Goal: Information Seeking & Learning: Check status

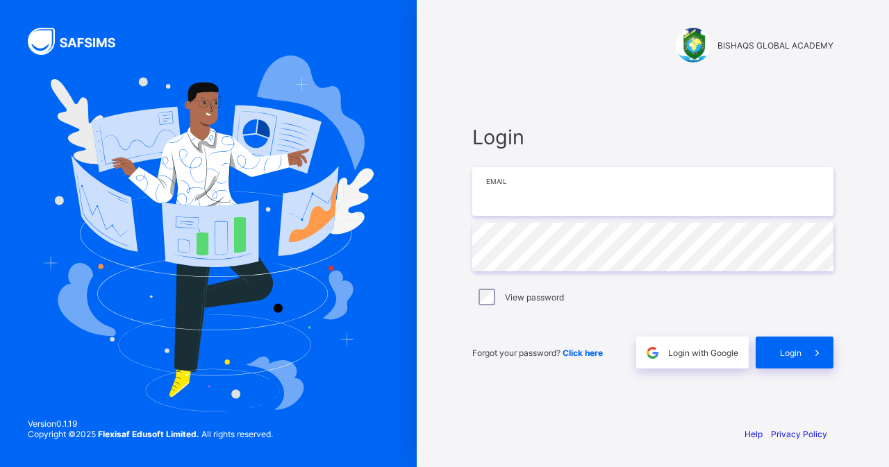
type input "**********"
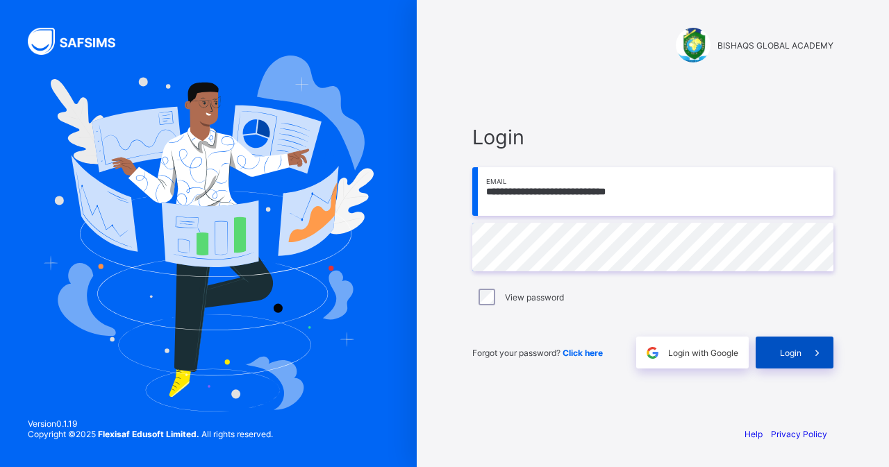
click at [785, 355] on span "Login" at bounding box center [791, 353] width 22 height 10
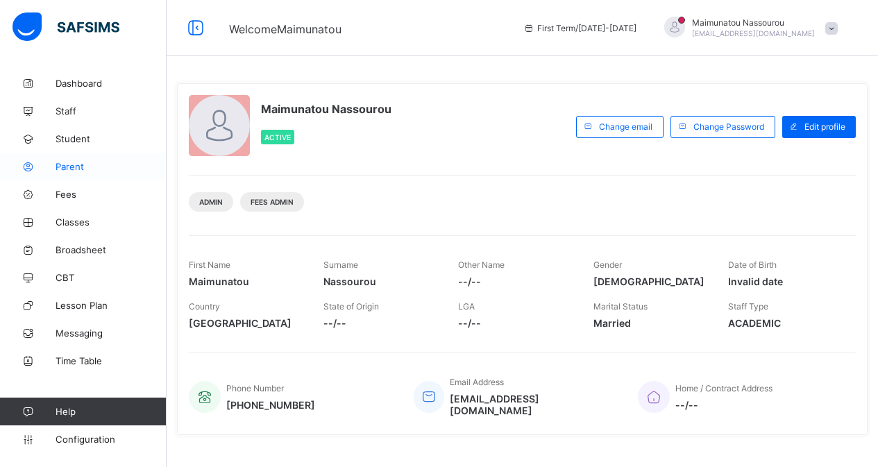
click at [76, 169] on span "Parent" at bounding box center [111, 166] width 111 height 11
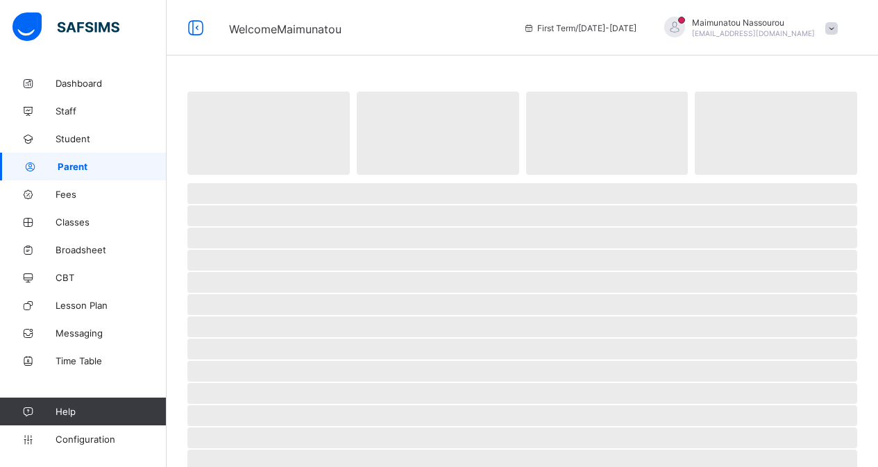
click at [76, 169] on span "Parent" at bounding box center [112, 166] width 109 height 11
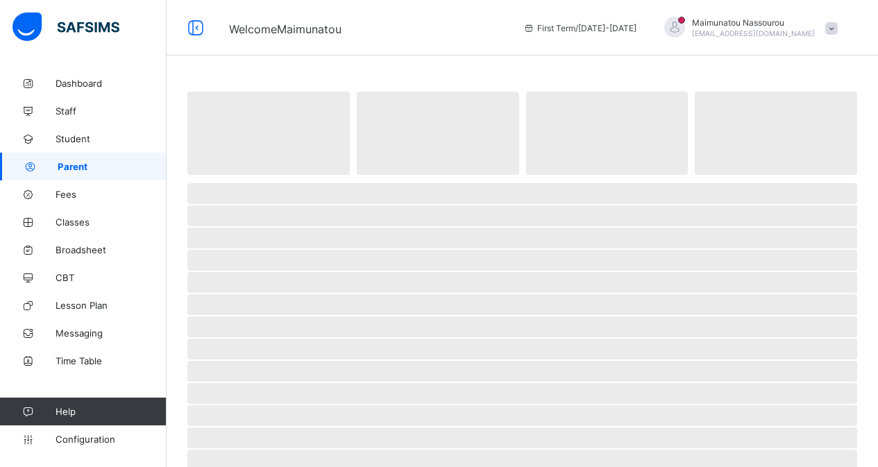
click at [76, 169] on span "Parent" at bounding box center [112, 166] width 109 height 11
click at [76, 168] on span "Parent" at bounding box center [112, 166] width 109 height 11
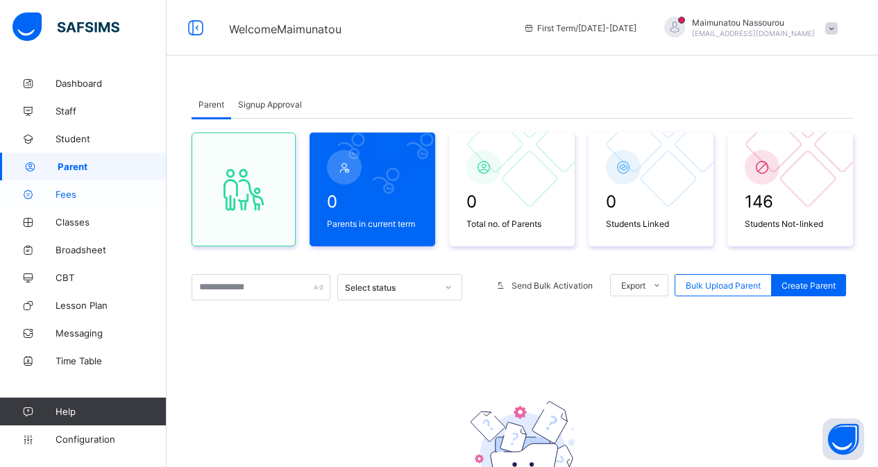
click at [73, 193] on span "Fees" at bounding box center [111, 194] width 111 height 11
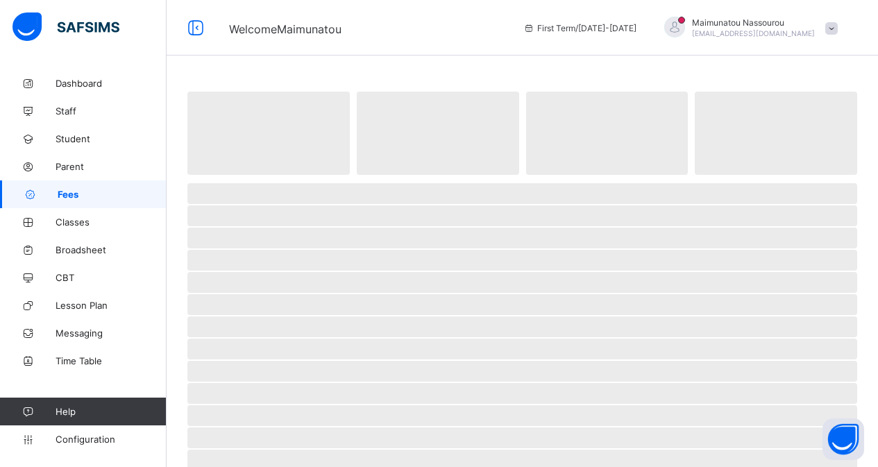
click at [73, 193] on span "Fees" at bounding box center [112, 194] width 109 height 11
click at [80, 194] on span "Fees" at bounding box center [112, 194] width 109 height 11
click at [78, 194] on span "Fees" at bounding box center [112, 194] width 109 height 11
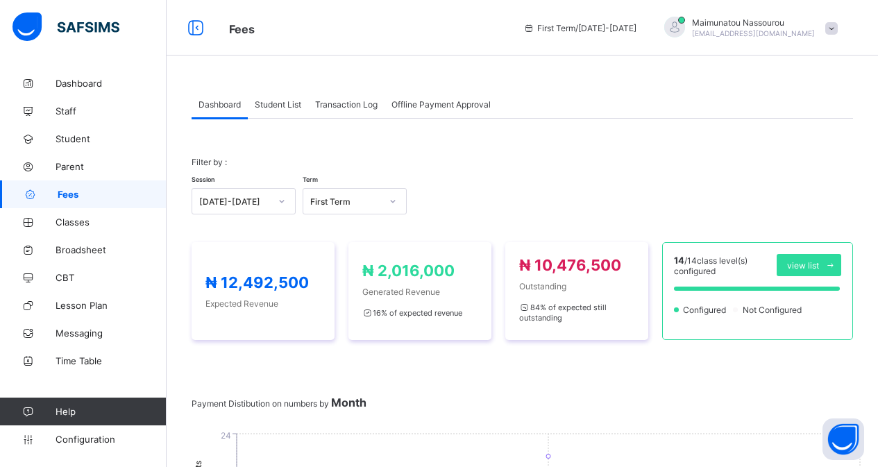
click at [103, 199] on span "Fees" at bounding box center [112, 194] width 109 height 11
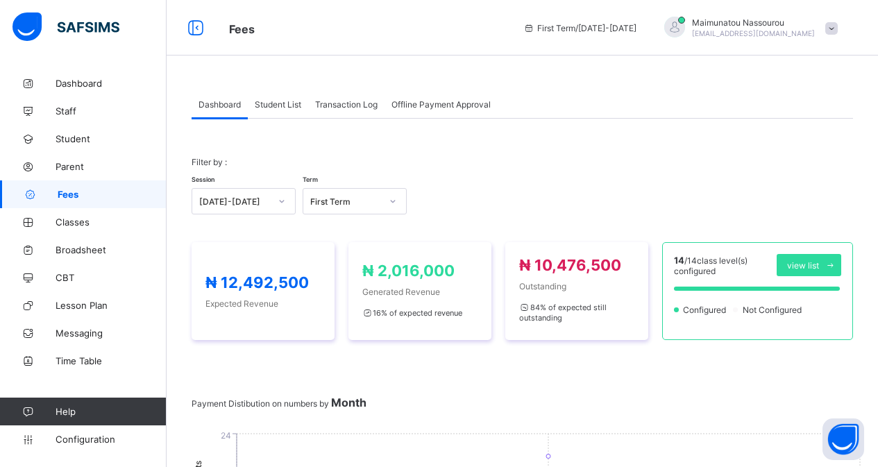
click at [103, 199] on span "Fees" at bounding box center [112, 194] width 109 height 11
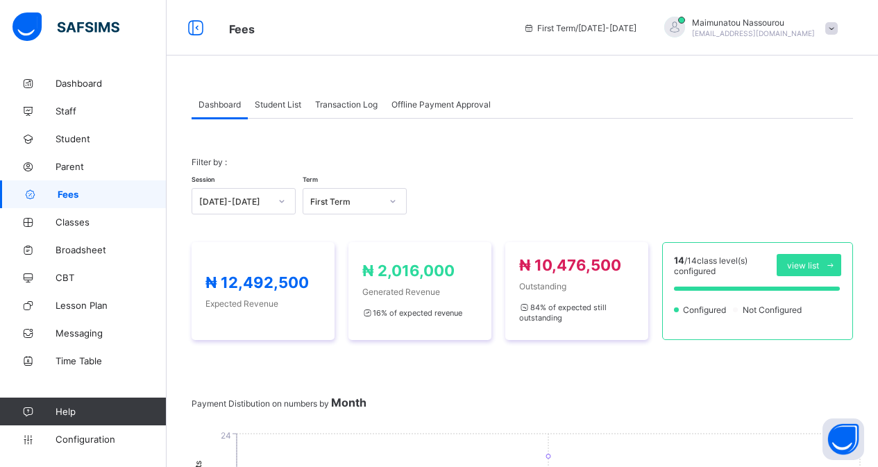
click at [103, 199] on span "Fees" at bounding box center [112, 194] width 109 height 11
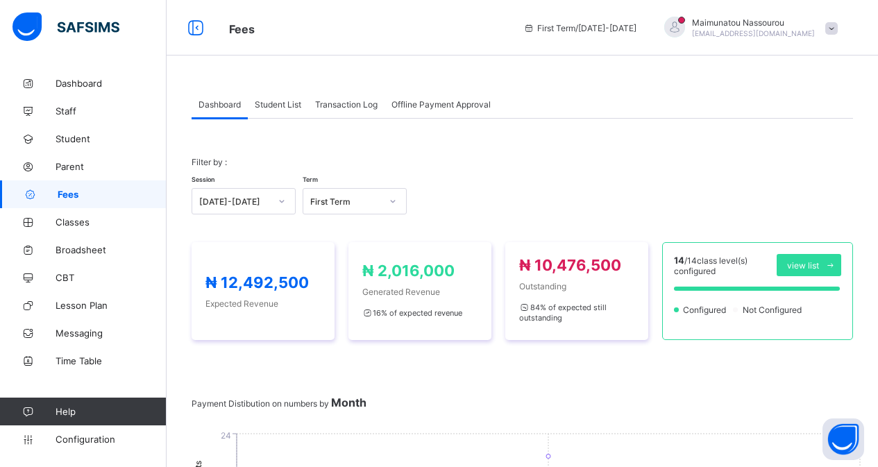
click at [371, 103] on span "Transaction Log" at bounding box center [346, 104] width 62 height 10
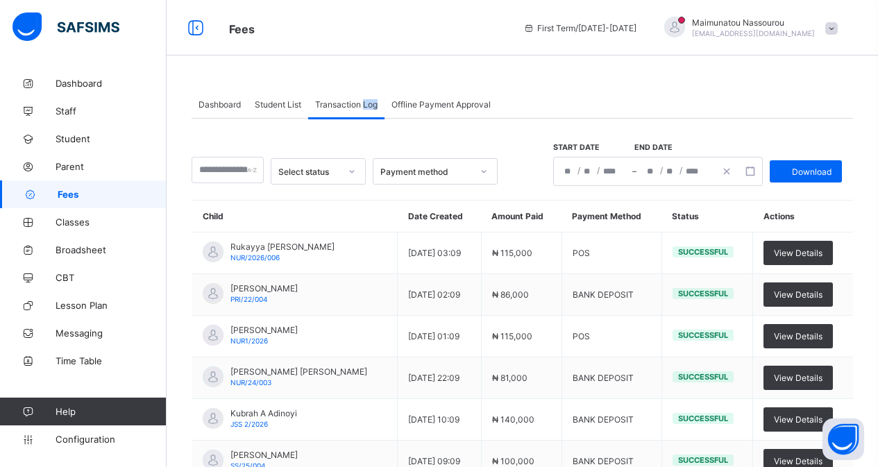
click at [371, 103] on span "Transaction Log" at bounding box center [346, 104] width 62 height 10
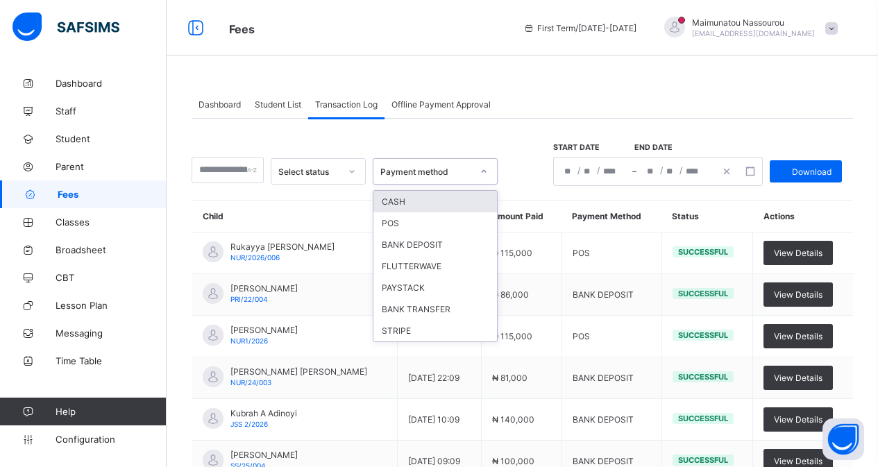
click at [488, 171] on icon at bounding box center [484, 172] width 8 height 14
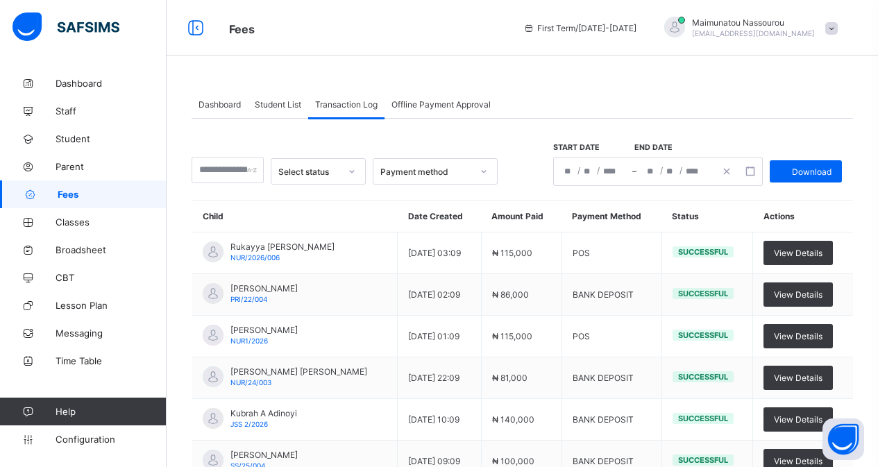
click at [272, 101] on span "Student List" at bounding box center [278, 104] width 47 height 10
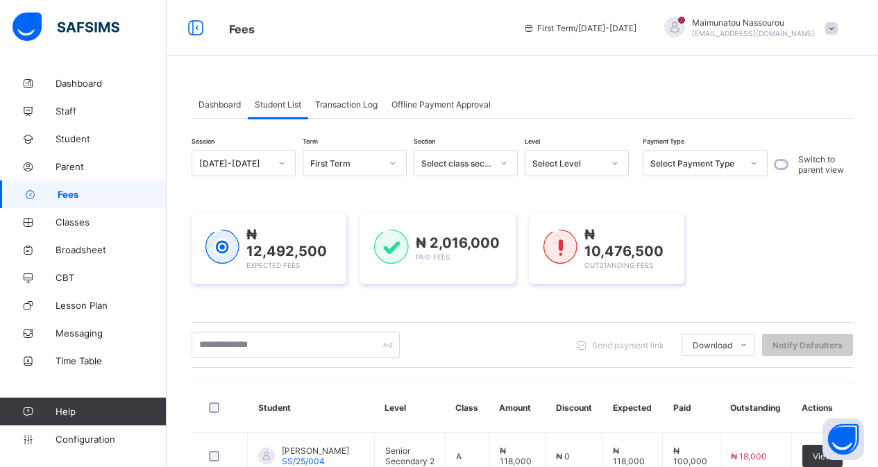
click at [755, 162] on icon at bounding box center [754, 163] width 8 height 14
click at [755, 162] on icon at bounding box center [754, 163] width 5 height 3
click at [755, 162] on icon at bounding box center [754, 163] width 8 height 14
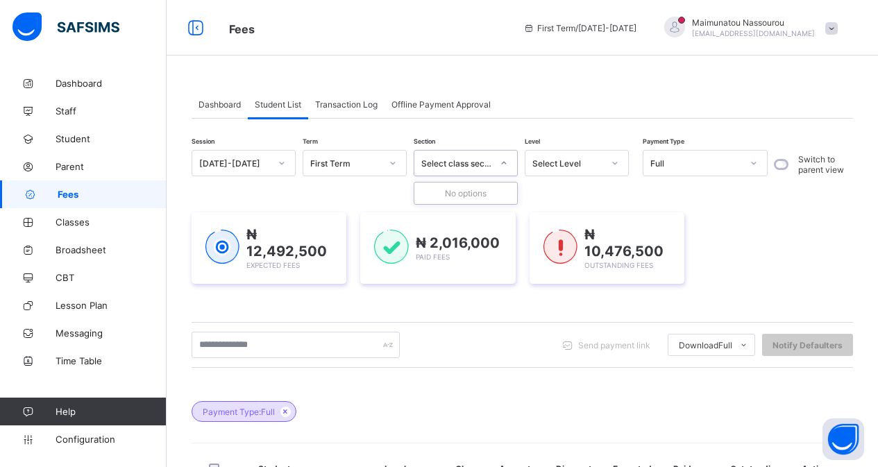
click at [505, 163] on icon at bounding box center [504, 163] width 8 height 14
click at [505, 163] on icon at bounding box center [504, 163] width 5 height 3
click at [505, 163] on icon at bounding box center [504, 163] width 8 height 14
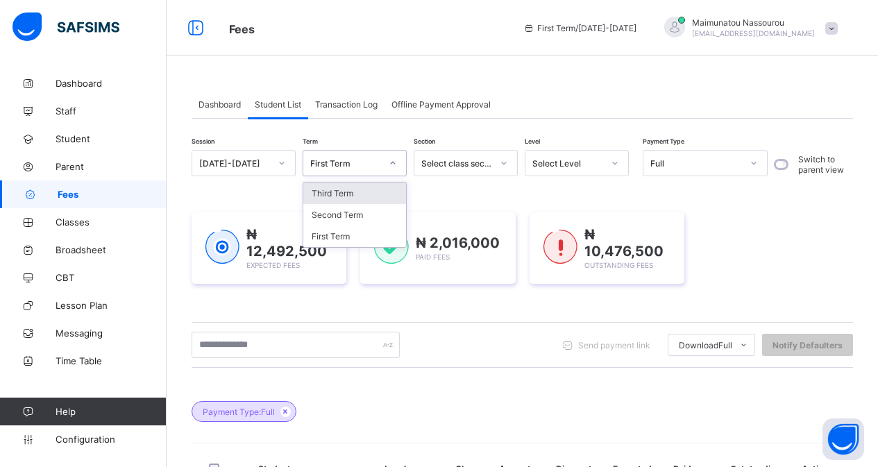
click at [394, 162] on icon at bounding box center [393, 163] width 8 height 14
click at [362, 197] on div "Third Term" at bounding box center [354, 194] width 103 height 22
click at [362, 197] on div "₦ 12,492,500 Expected Fees ₦ 2,016,000 Paid Fees ₦ 10,476,500 Outstanding Fees" at bounding box center [523, 248] width 662 height 113
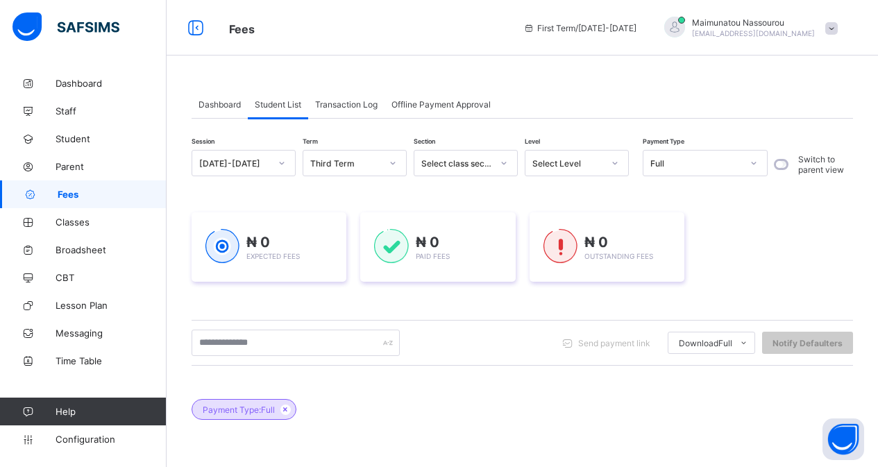
click at [217, 101] on span "Dashboard" at bounding box center [220, 104] width 42 height 10
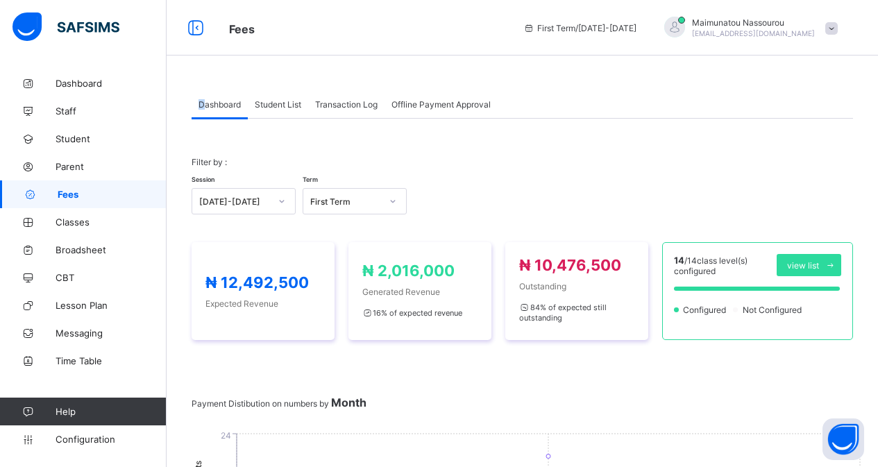
click at [201, 102] on span "Dashboard" at bounding box center [220, 104] width 42 height 10
click at [276, 104] on span "Student List" at bounding box center [278, 104] width 47 height 10
